Goal: Information Seeking & Learning: Learn about a topic

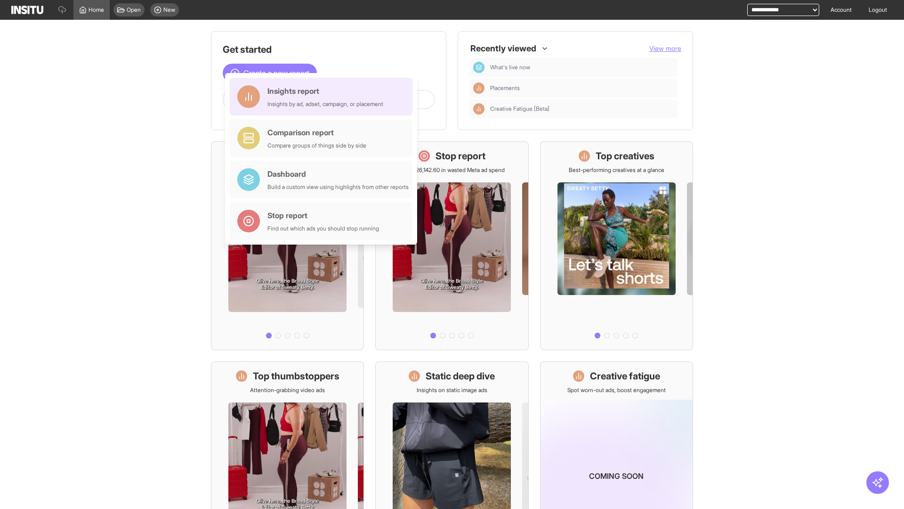
click at [323, 97] on div "Insights report Insights by ad, adset, campaign, or placement" at bounding box center [325, 96] width 116 height 23
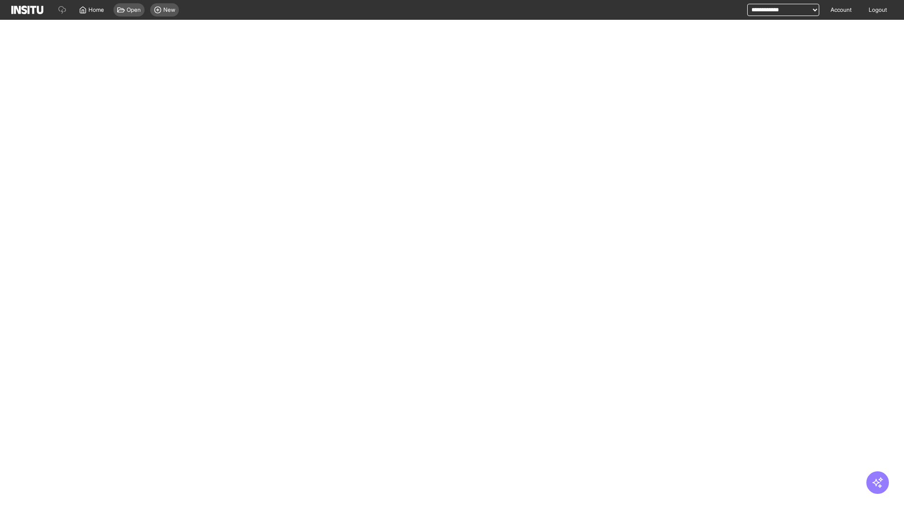
select select "**"
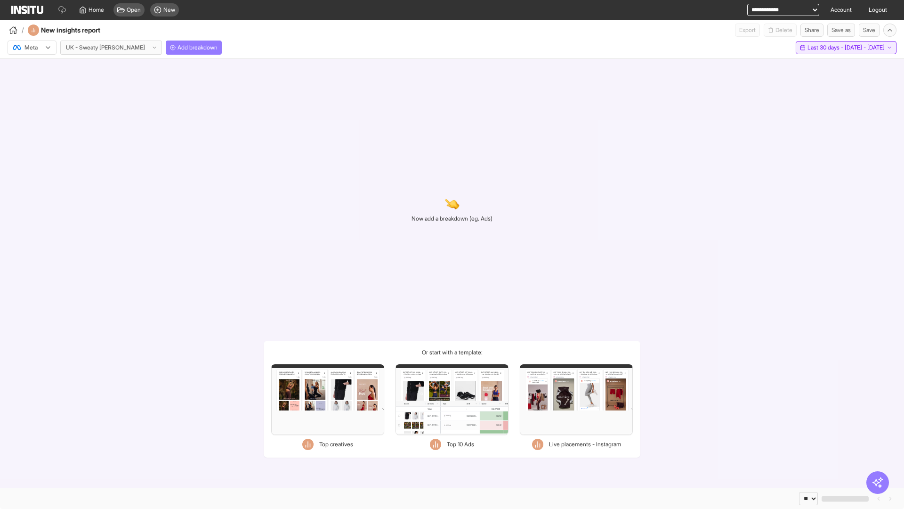
click at [825, 48] on span "Last 30 days - [DATE] - [DATE]" at bounding box center [845, 48] width 77 height 8
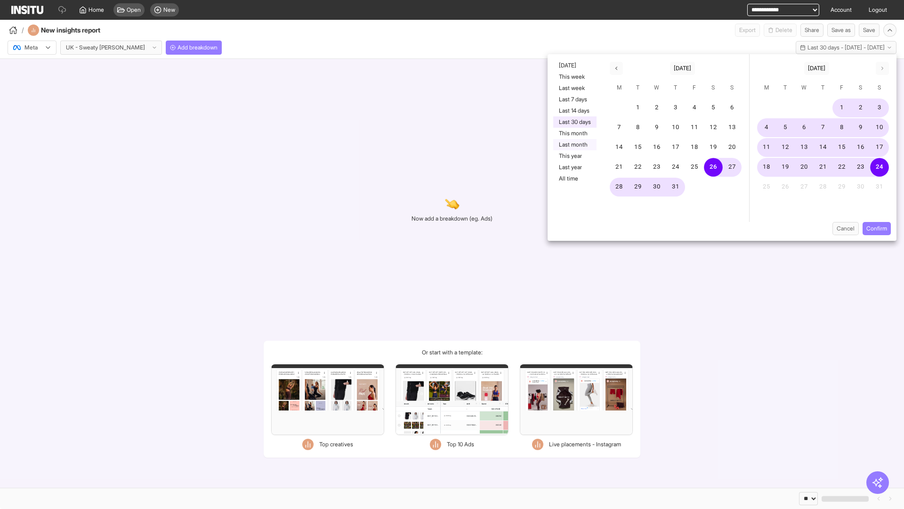
click at [574, 145] on button "Last month" at bounding box center [574, 144] width 43 height 11
